Goal: Task Accomplishment & Management: Use online tool/utility

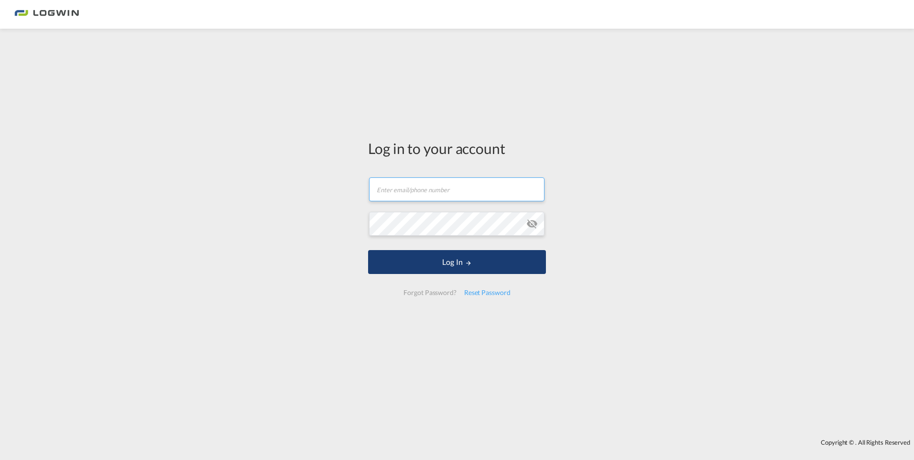
type input "[PERSON_NAME][EMAIL_ADDRESS][PERSON_NAME][DOMAIN_NAME]"
click at [461, 267] on button "Log In" at bounding box center [457, 262] width 178 height 24
